Goal: Use online tool/utility: Use online tool/utility

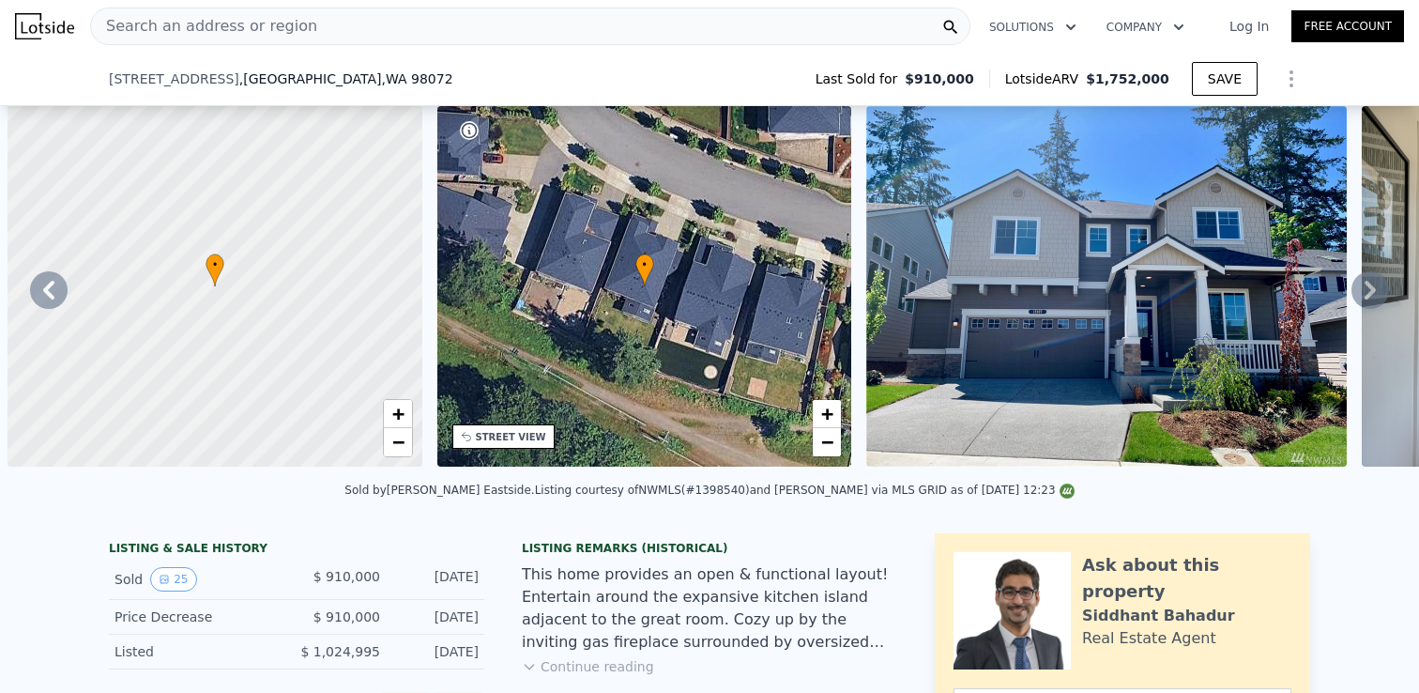
select select "30"
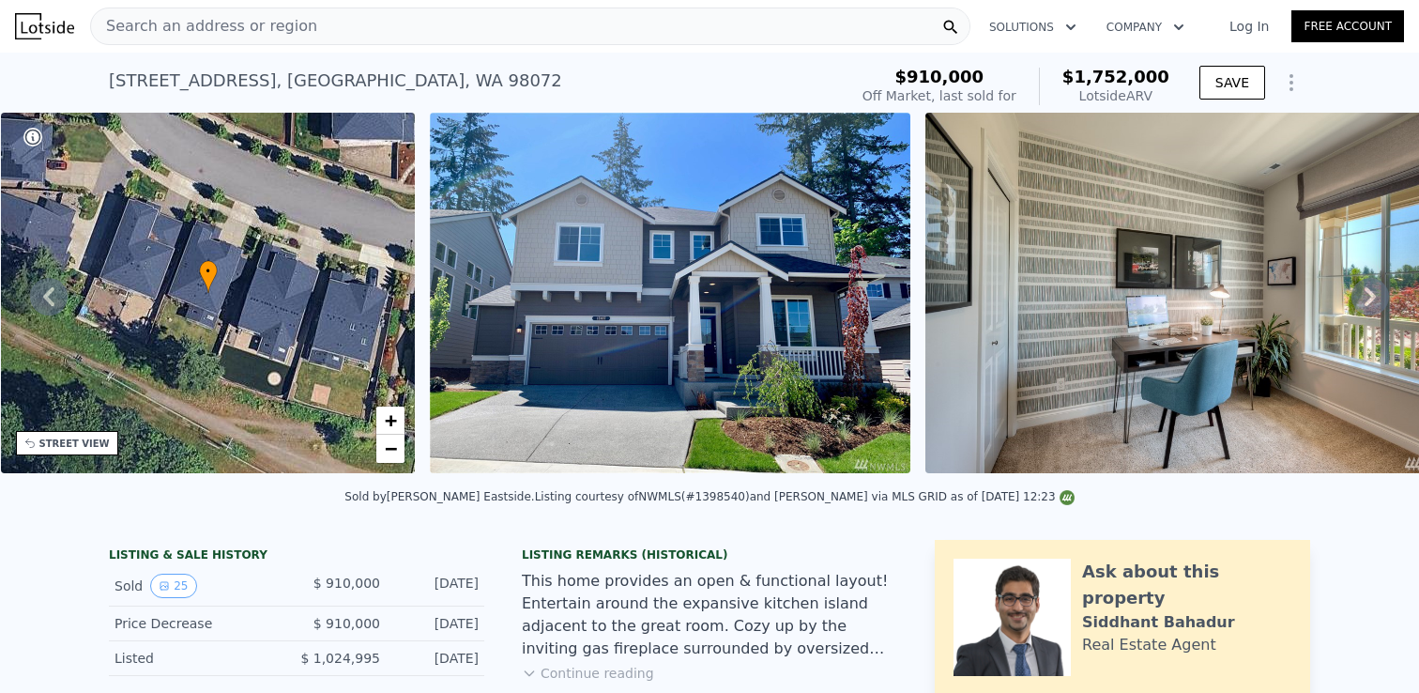
click at [156, 24] on span "Search an address or region" at bounding box center [204, 26] width 226 height 23
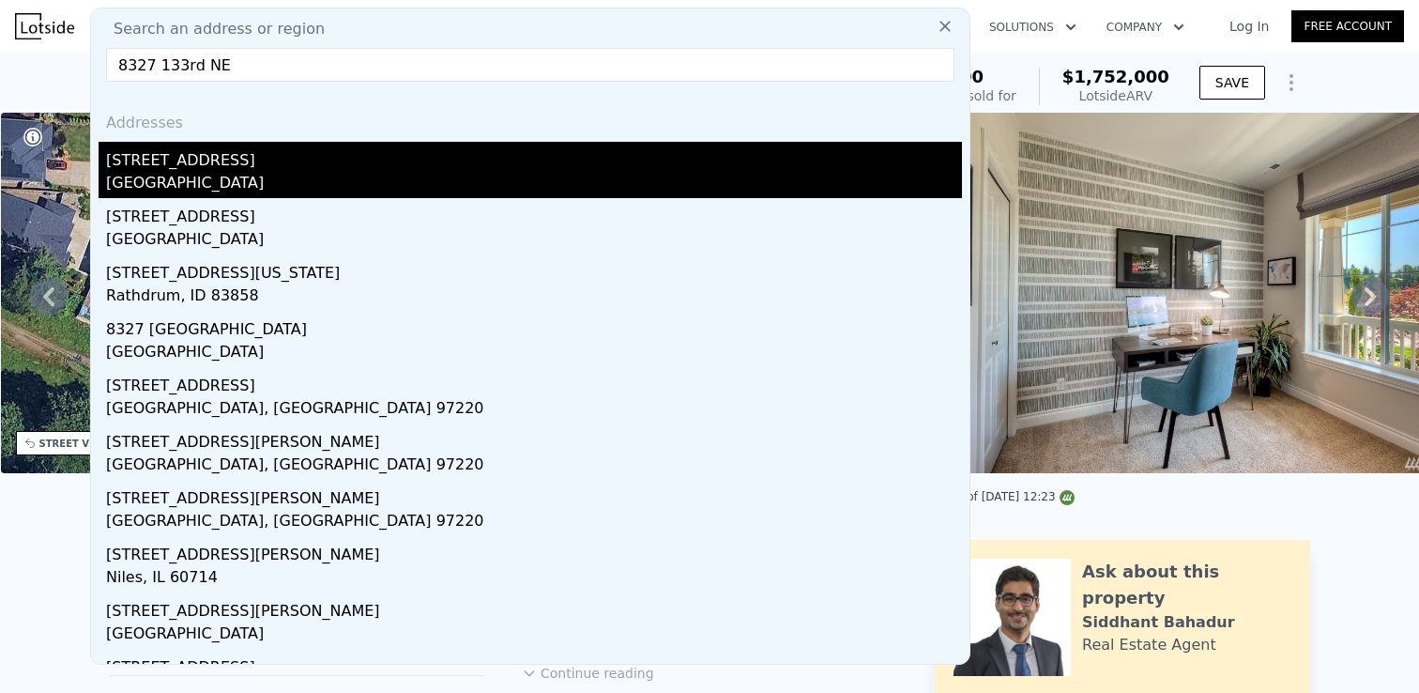
type input "8327 133rd NE"
click at [152, 159] on div "[STREET_ADDRESS]" at bounding box center [534, 157] width 856 height 30
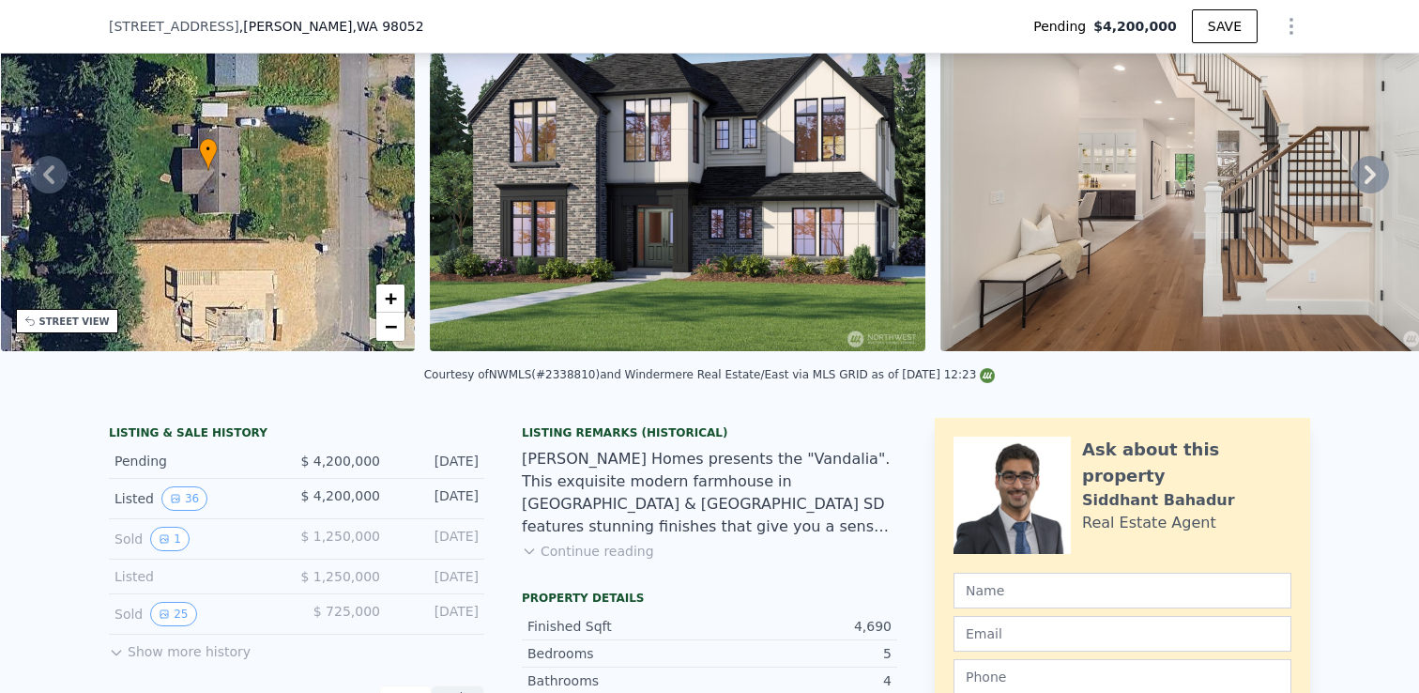
scroll to position [109, 0]
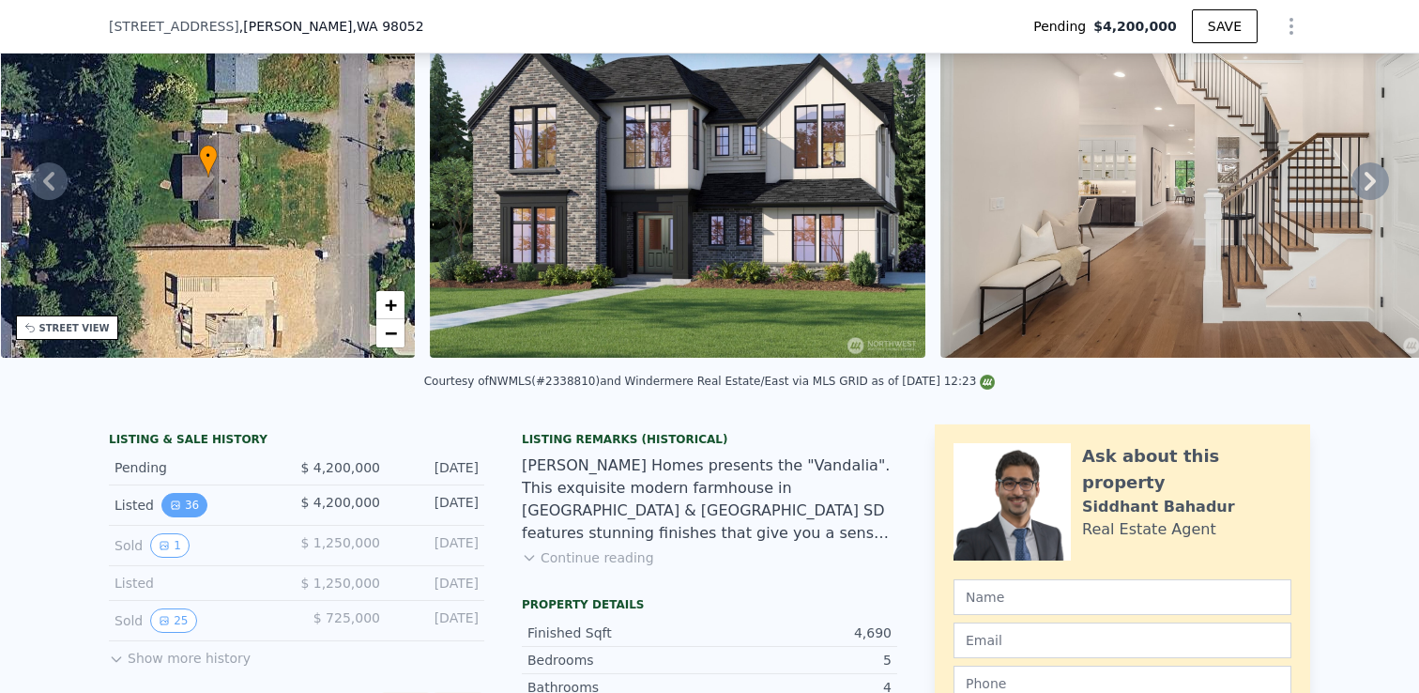
click at [175, 510] on button "36" at bounding box center [184, 505] width 46 height 24
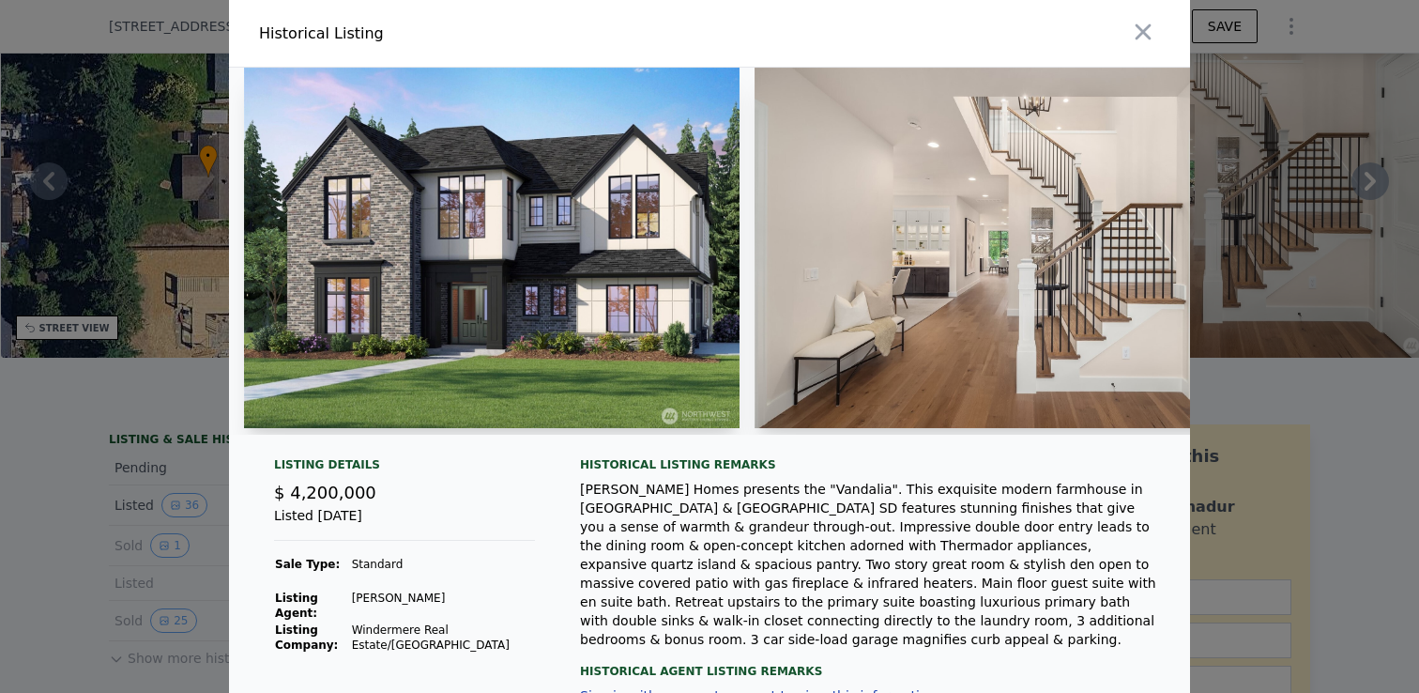
click at [583, 201] on img at bounding box center [492, 248] width 496 height 360
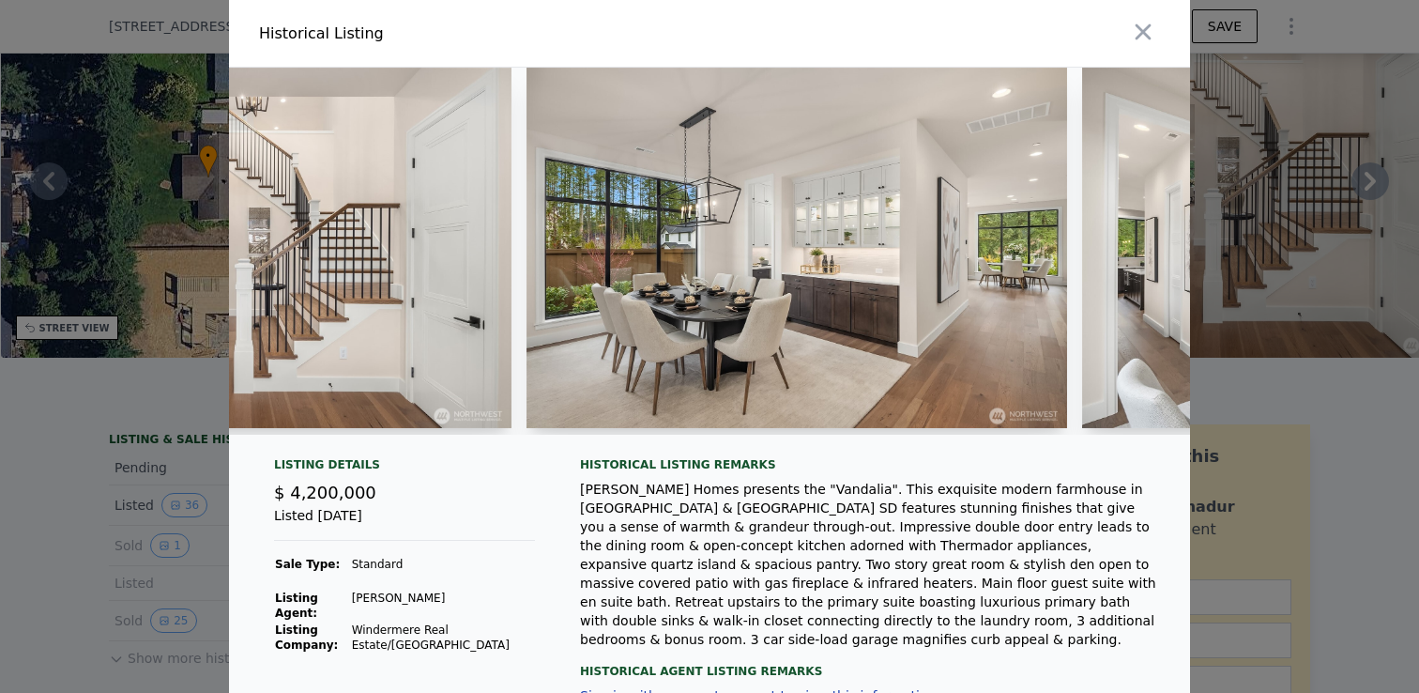
scroll to position [0, 804]
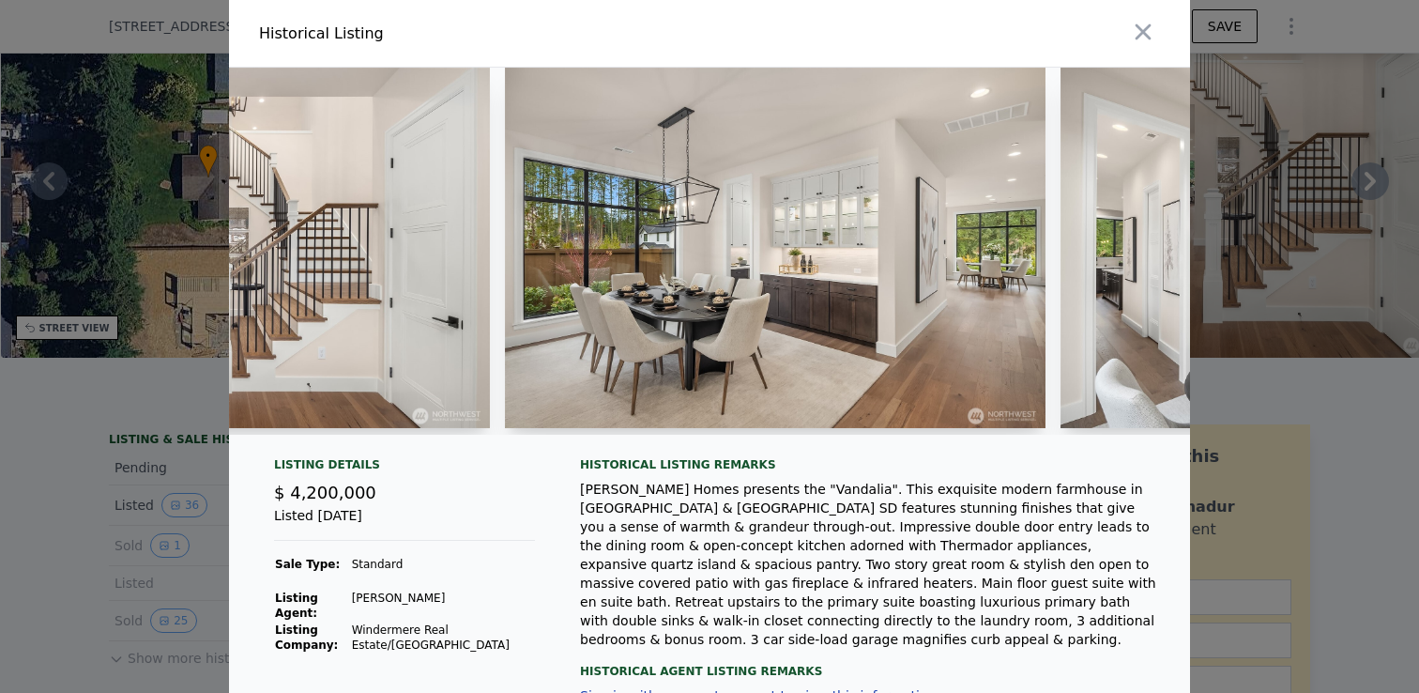
click at [1089, 30] on div at bounding box center [953, 33] width 473 height 67
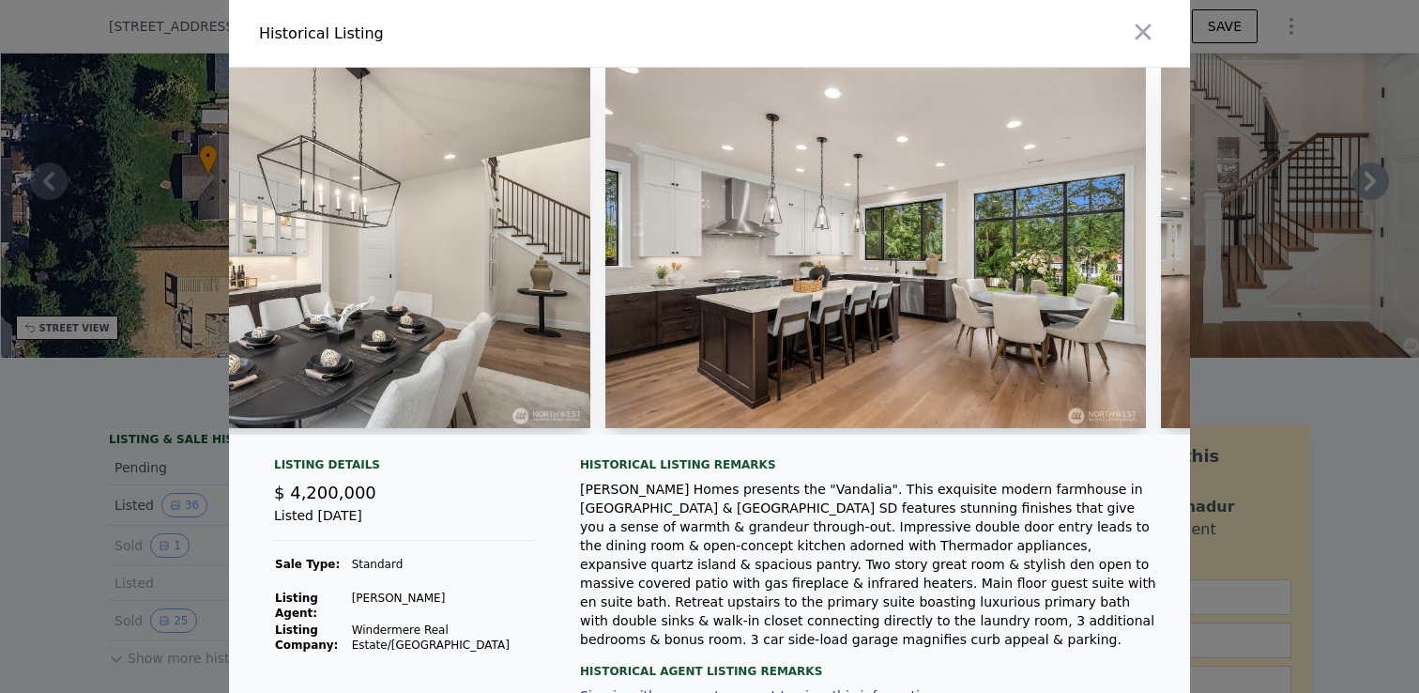
scroll to position [0, 1875]
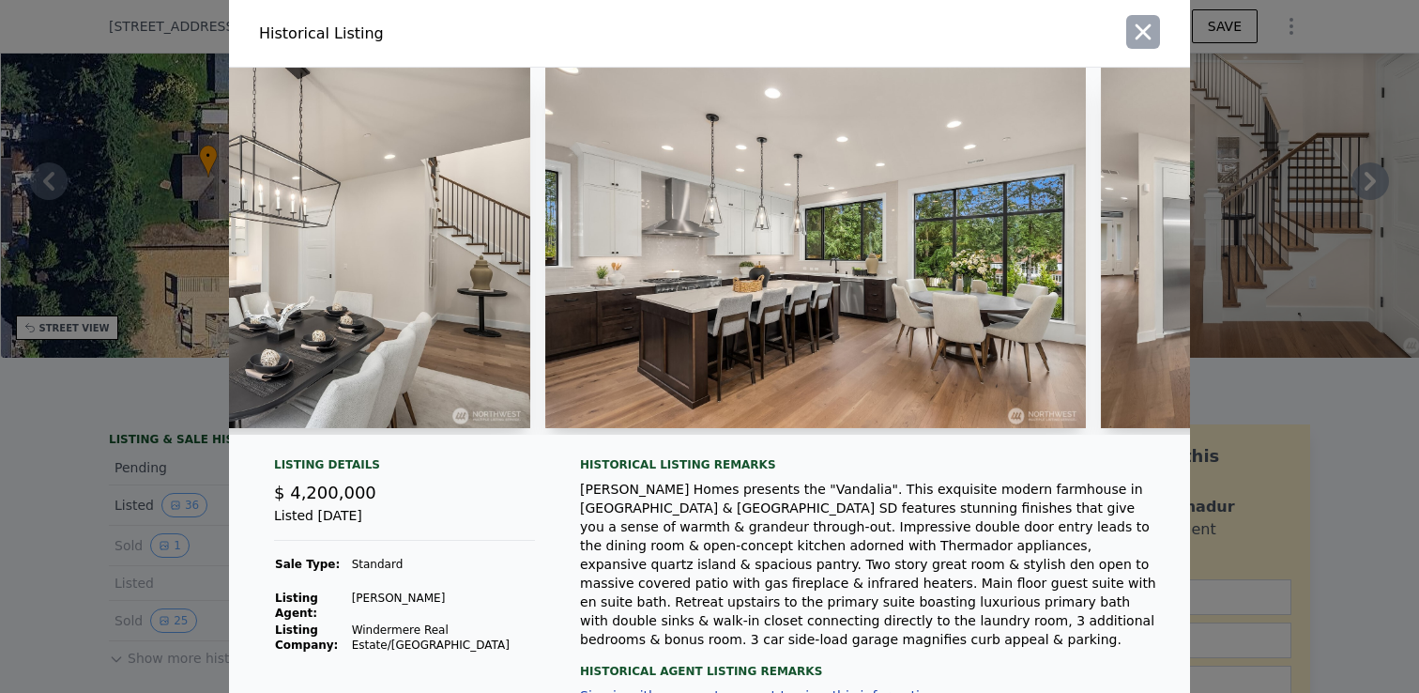
click at [1143, 28] on icon "button" at bounding box center [1143, 32] width 26 height 26
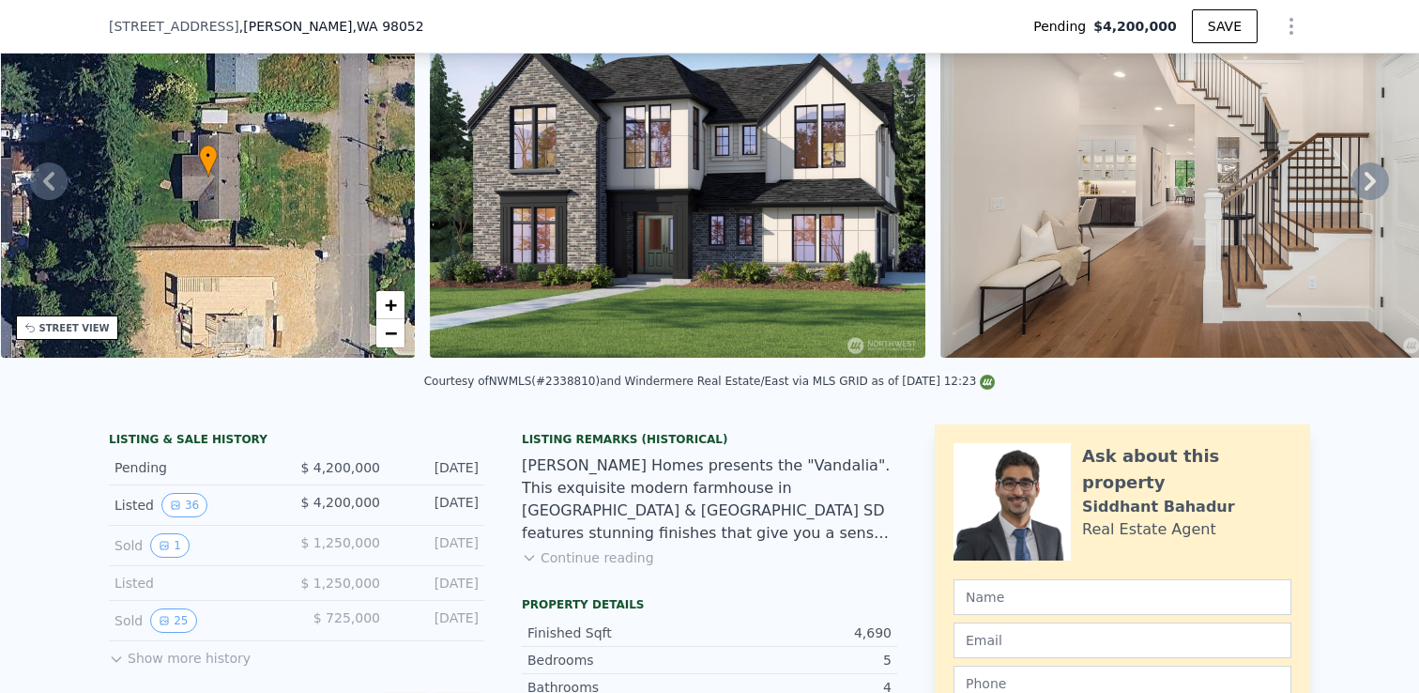
click at [1359, 164] on icon at bounding box center [1371, 181] width 38 height 38
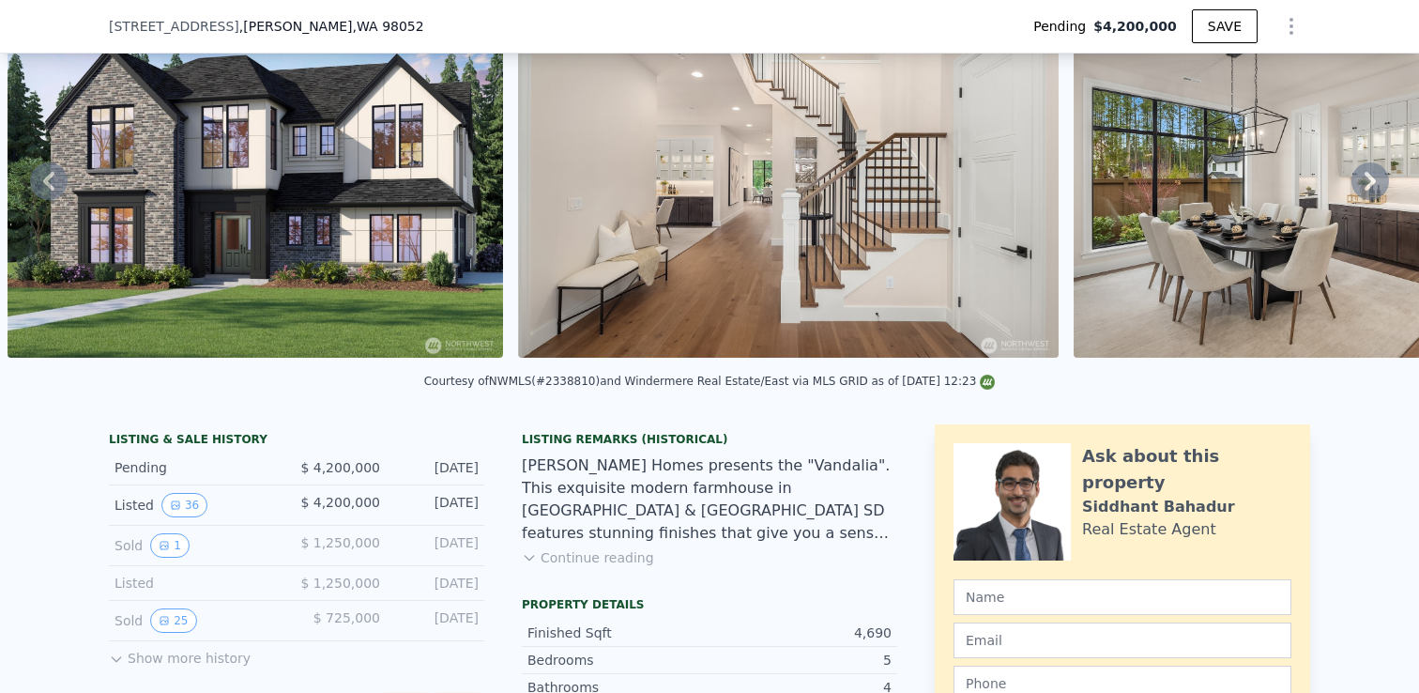
click at [1365, 170] on icon at bounding box center [1371, 181] width 38 height 38
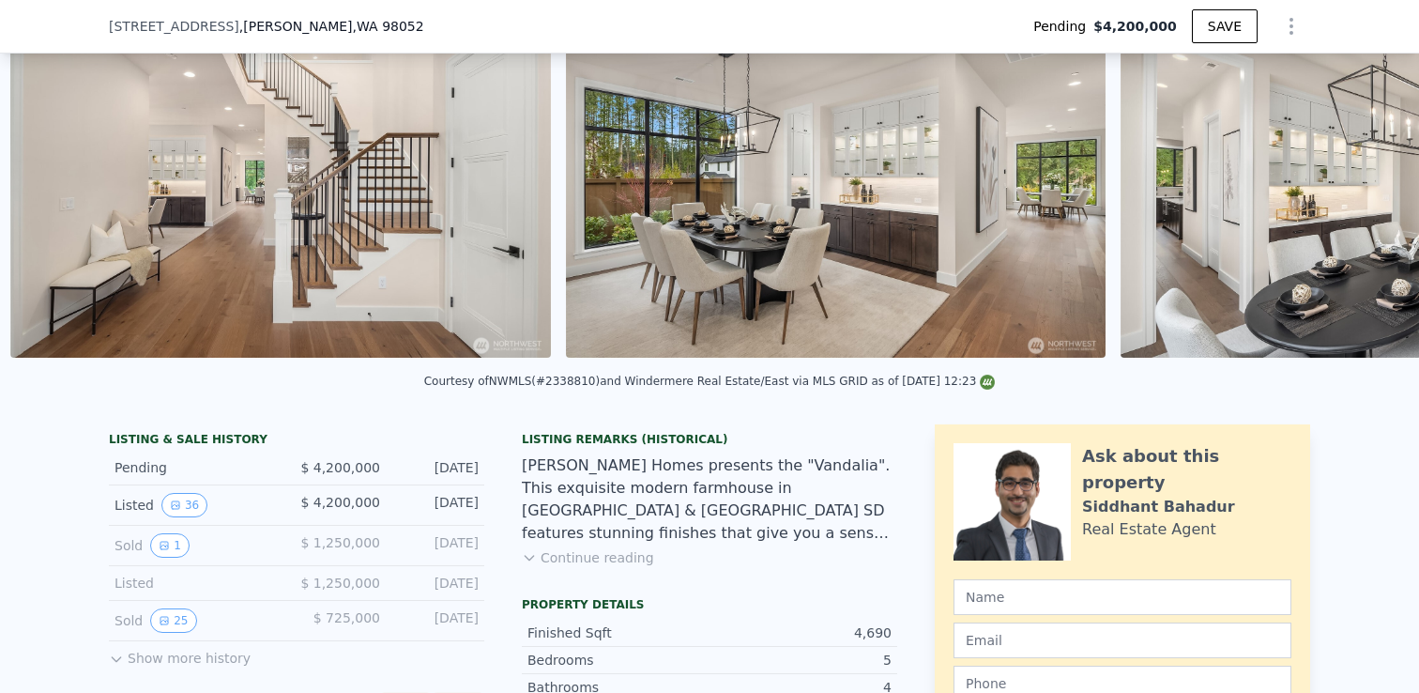
scroll to position [0, 1369]
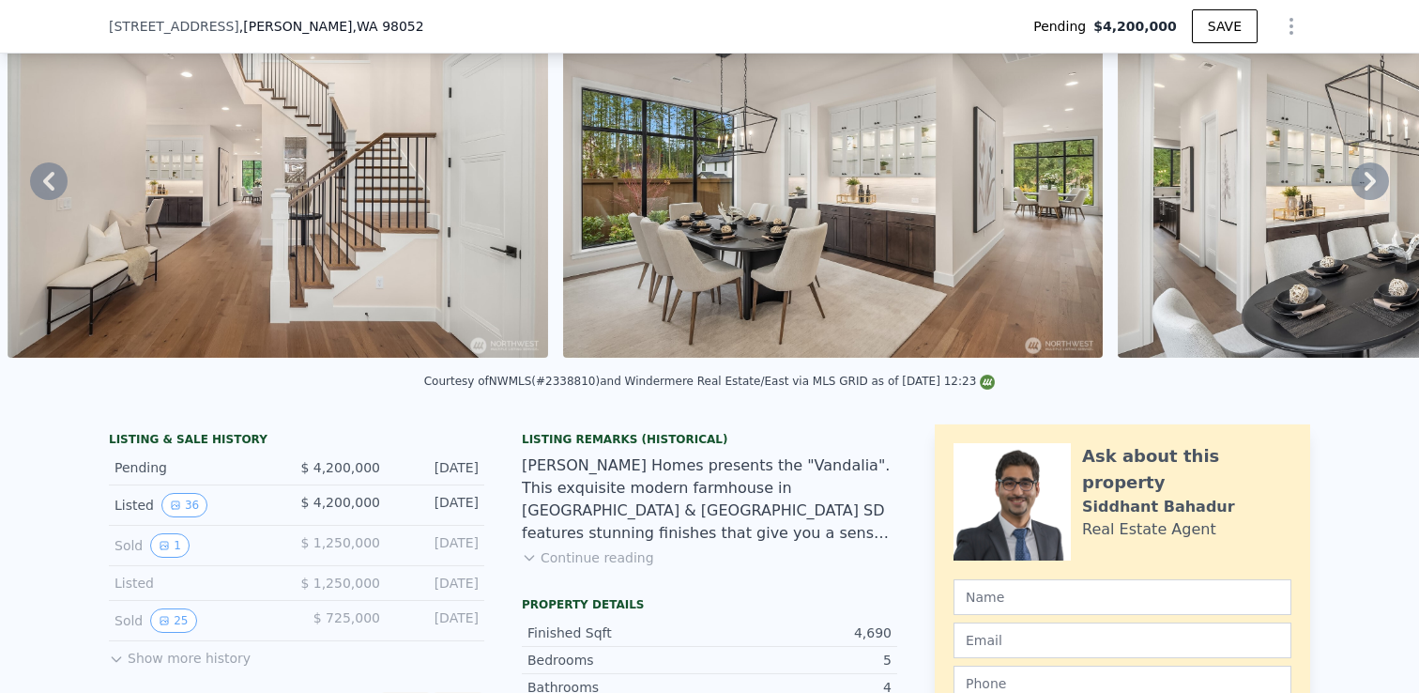
click at [1365, 170] on div "• + − • + − STREET VIEW Loading... SATELLITE VIEW" at bounding box center [709, 180] width 1419 height 367
click at [1369, 177] on icon at bounding box center [1370, 181] width 11 height 19
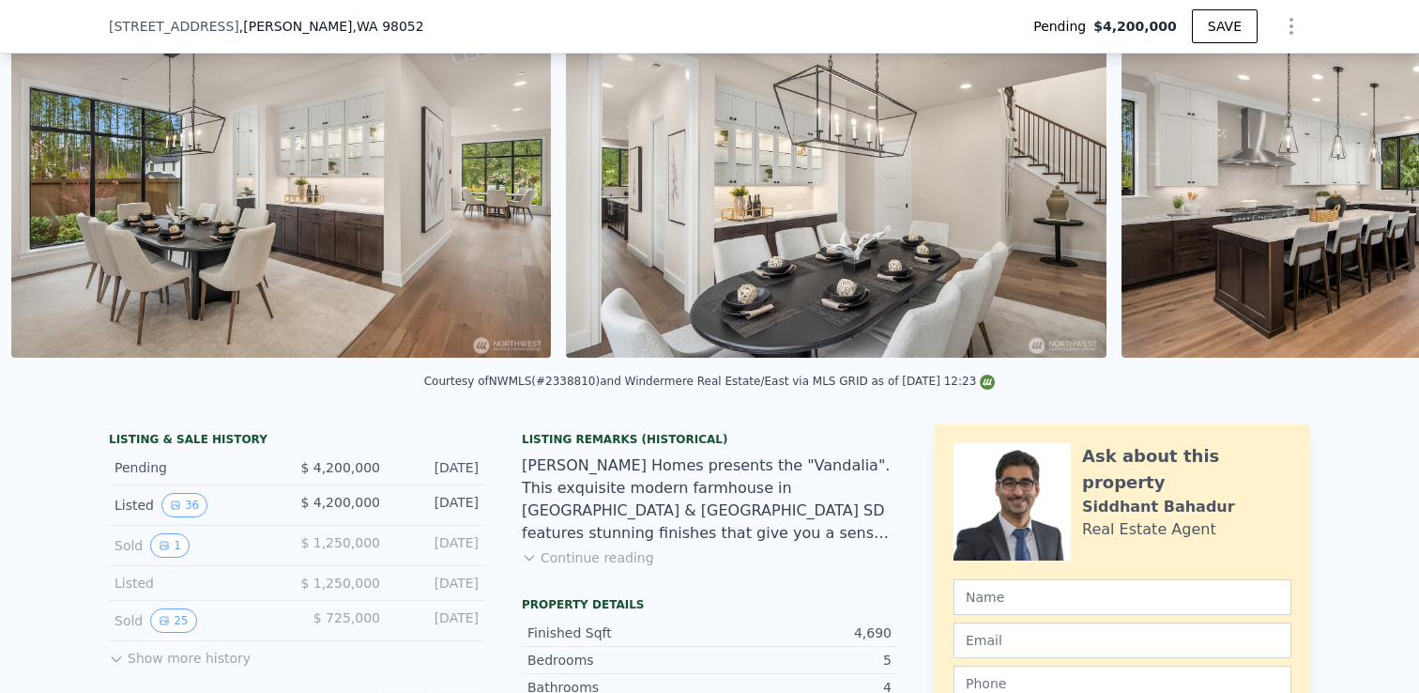
click at [1369, 178] on img at bounding box center [1392, 177] width 541 height 360
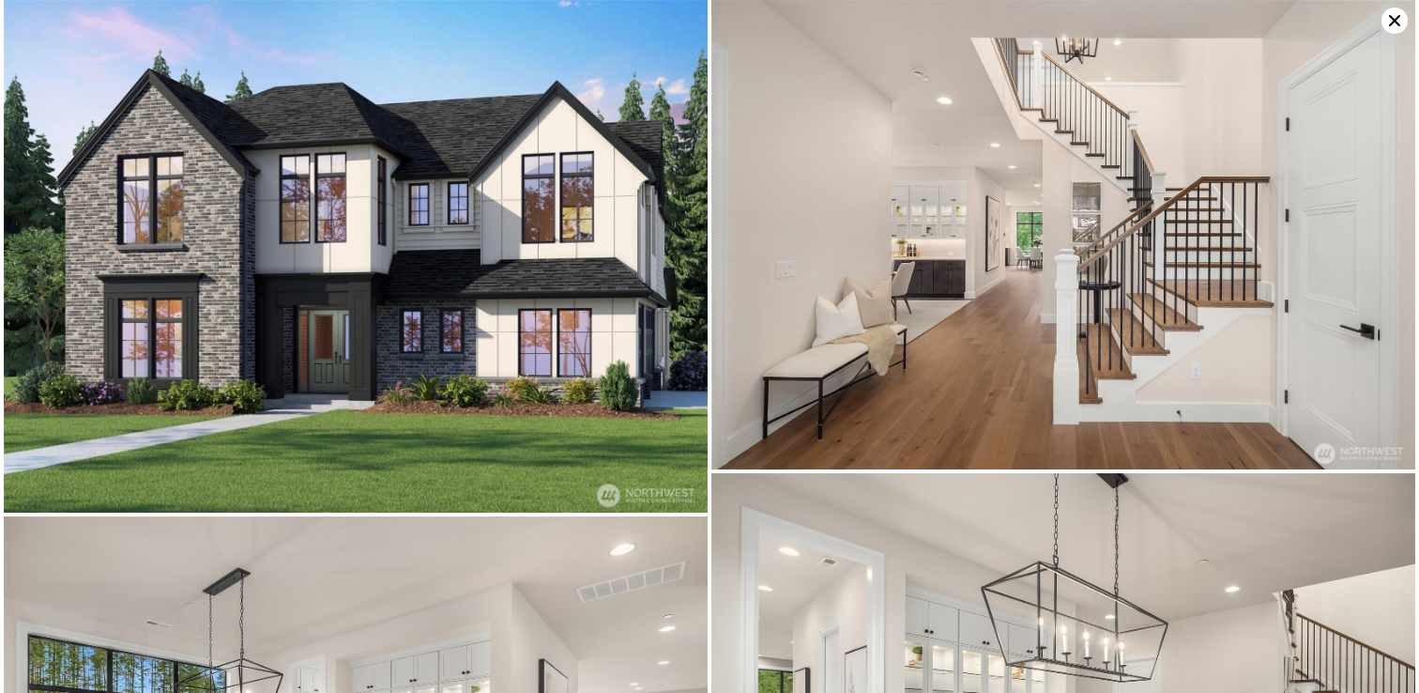
scroll to position [0, 1924]
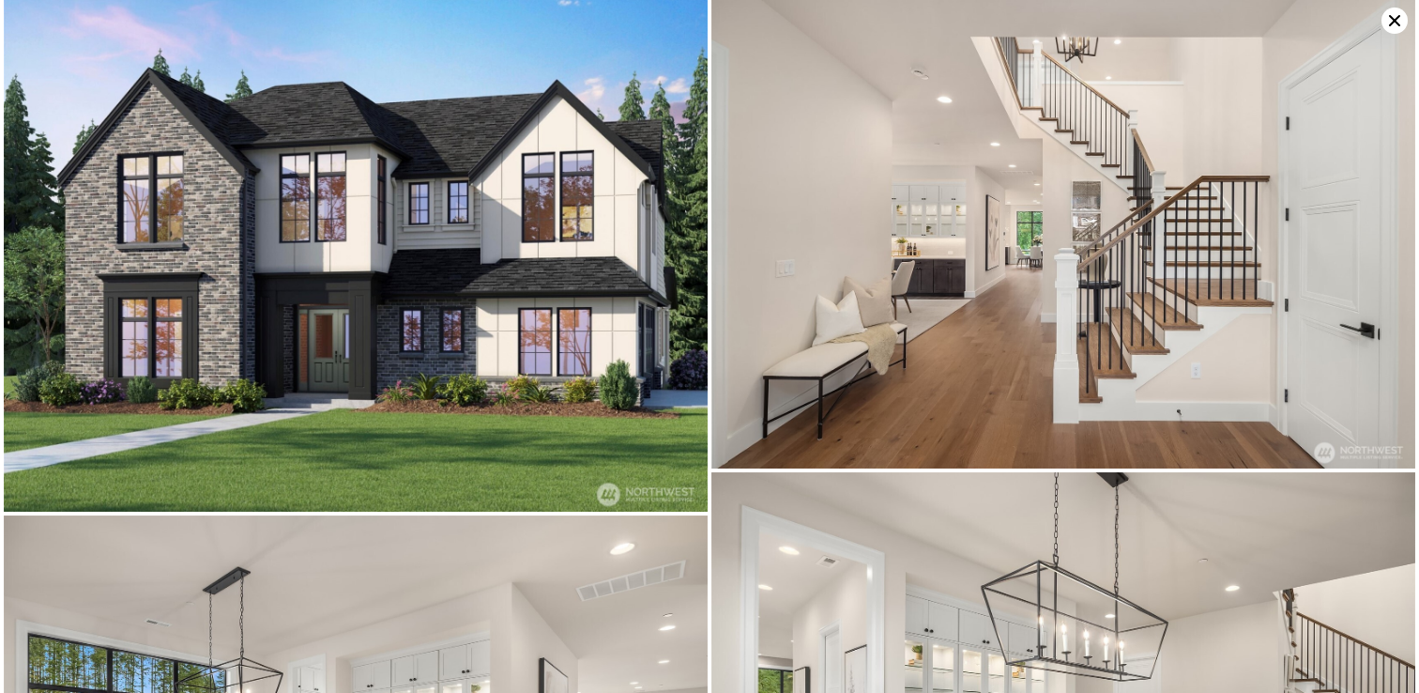
scroll to position [0, 0]
type input "$ 3,686,000"
type input "-$ 1,208,769"
